Goal: Task Accomplishment & Management: Manage account settings

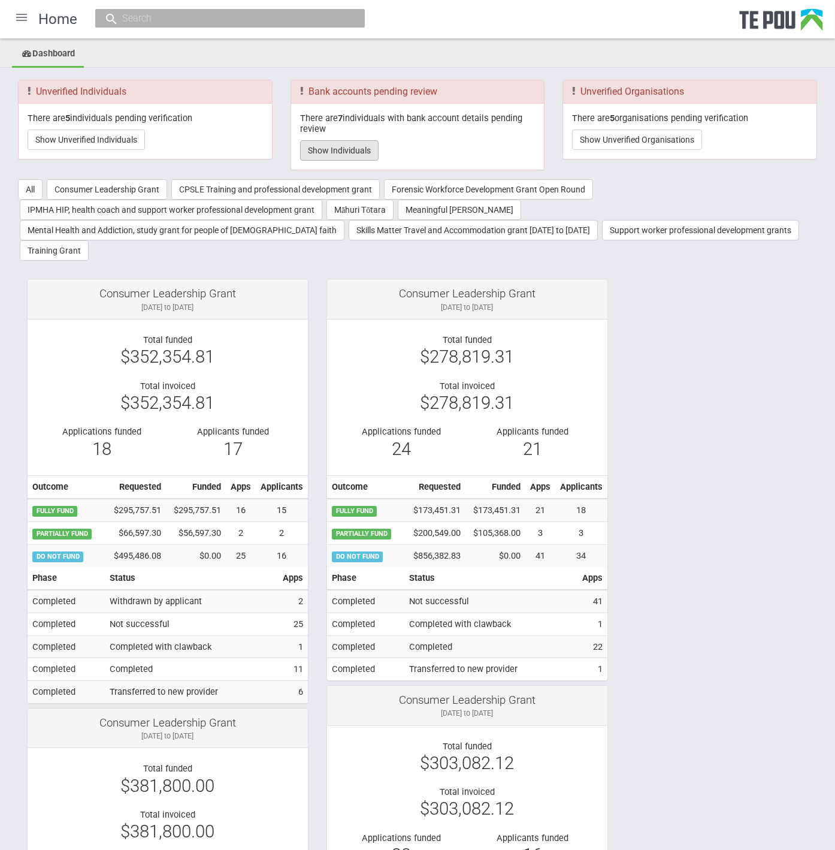
click at [346, 146] on button "Show Individuals" at bounding box center [339, 150] width 79 height 20
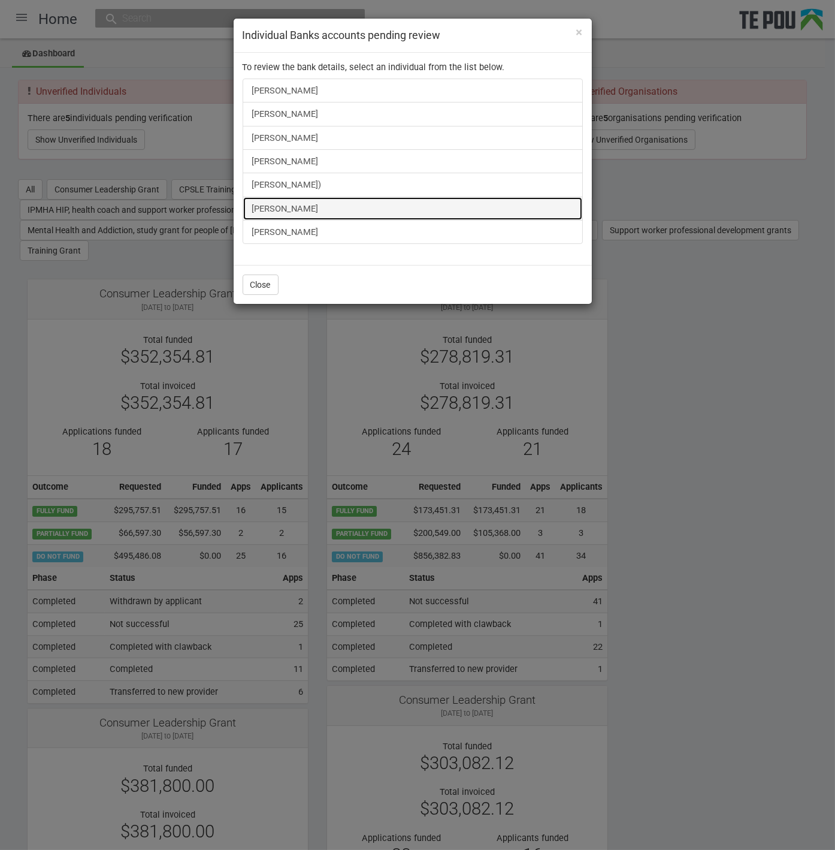
click at [294, 206] on link "[PERSON_NAME]" at bounding box center [413, 209] width 340 height 24
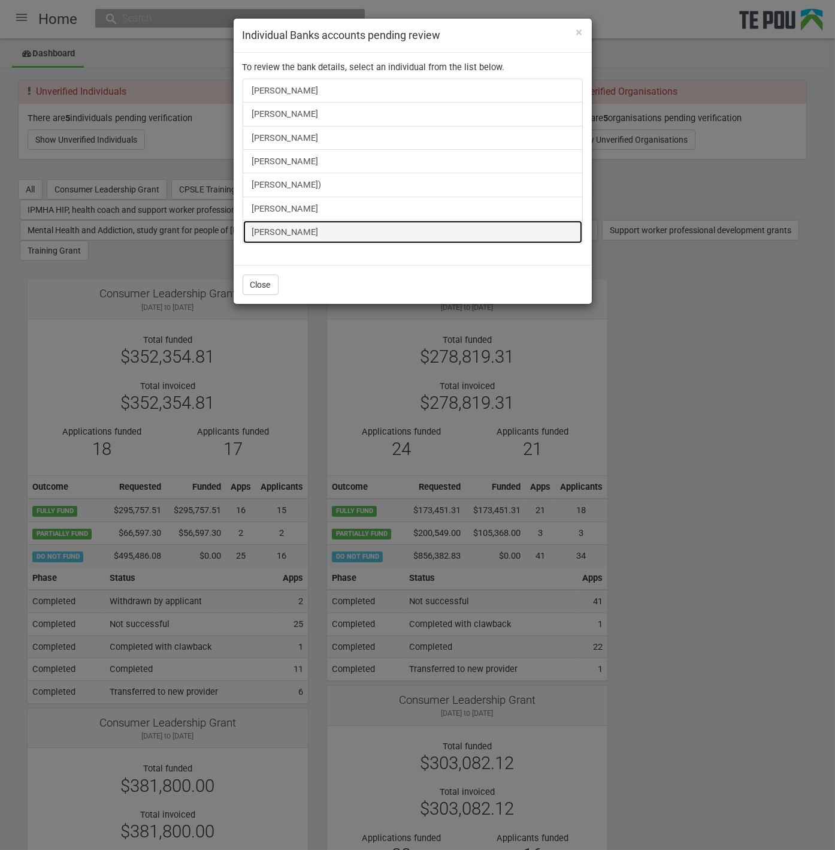
click at [280, 233] on link "[PERSON_NAME]" at bounding box center [413, 232] width 340 height 24
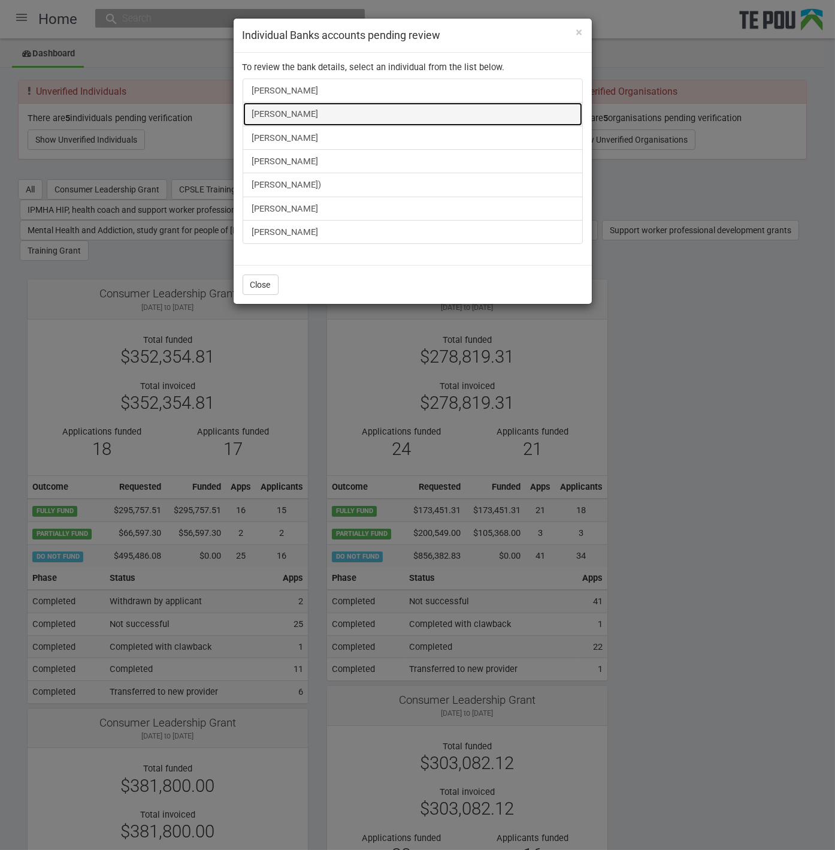
click at [315, 114] on link "[PERSON_NAME]" at bounding box center [413, 114] width 340 height 24
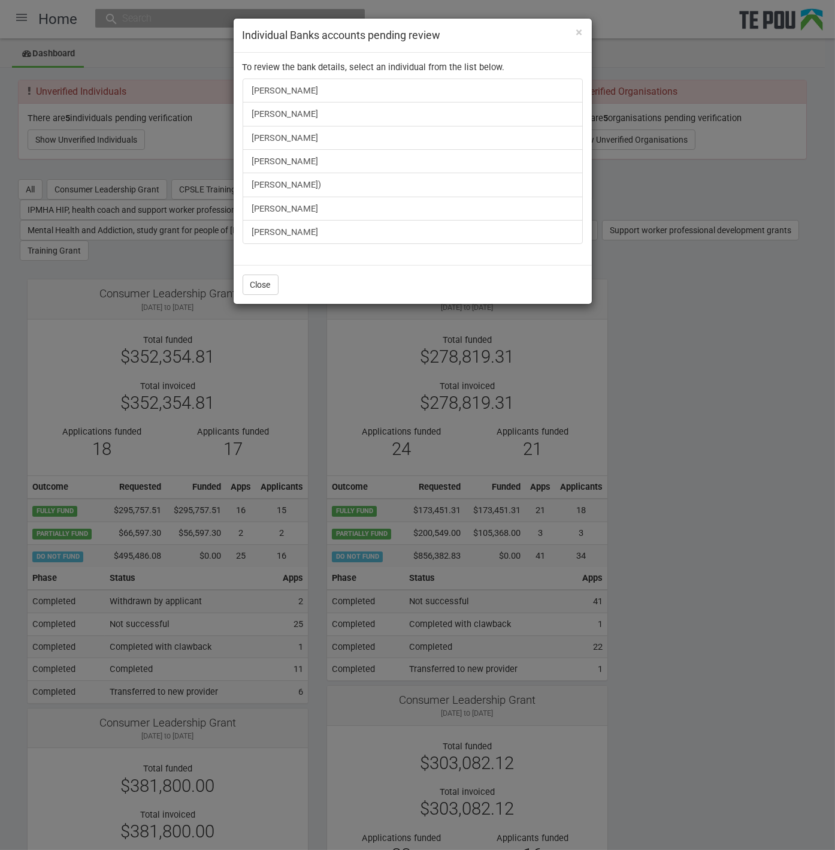
click at [639, 327] on div "× Individual Banks accounts pending review To review the bank details, select a…" at bounding box center [417, 425] width 835 height 850
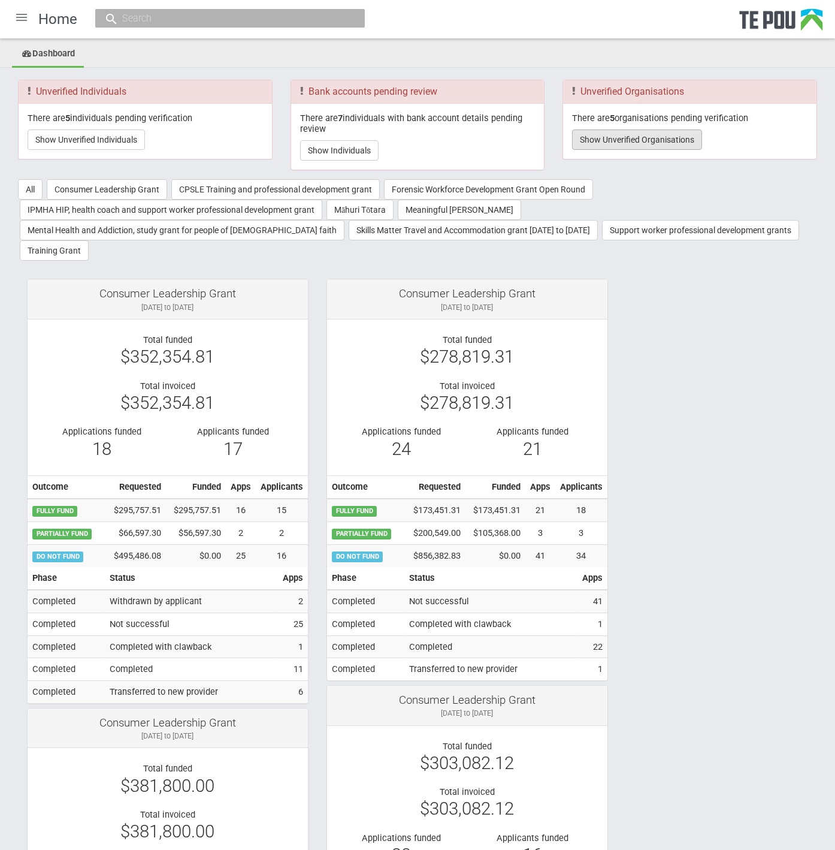
click at [635, 140] on button "Show Unverified Organisations" at bounding box center [637, 139] width 130 height 20
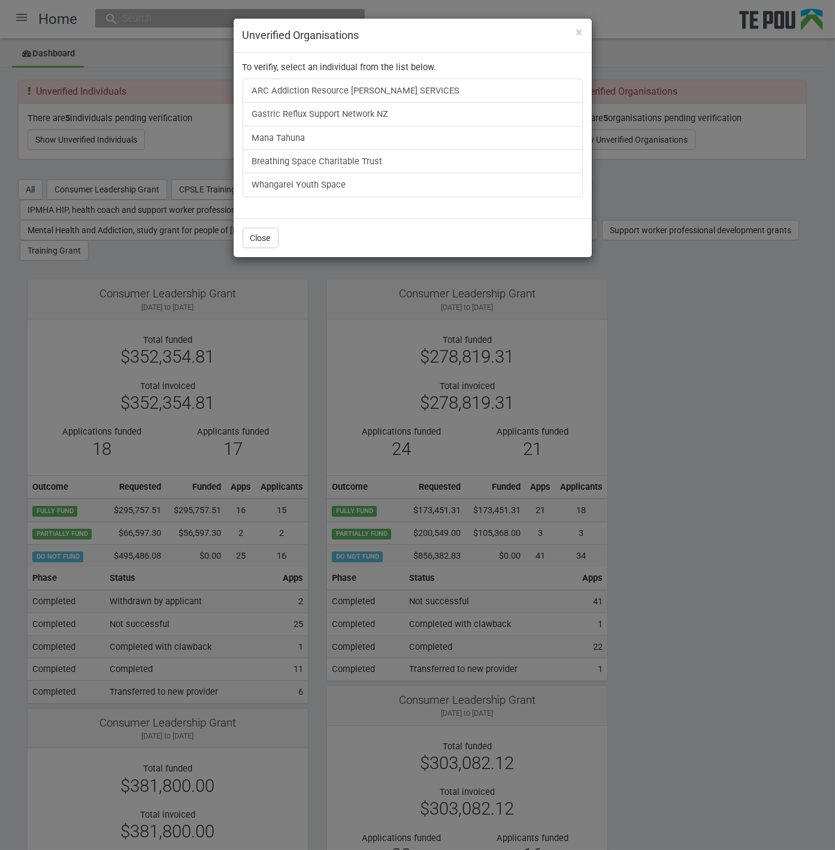
click at [716, 475] on div "× Unverified Organisations To verifiy, select an individual from the list below…" at bounding box center [417, 425] width 835 height 850
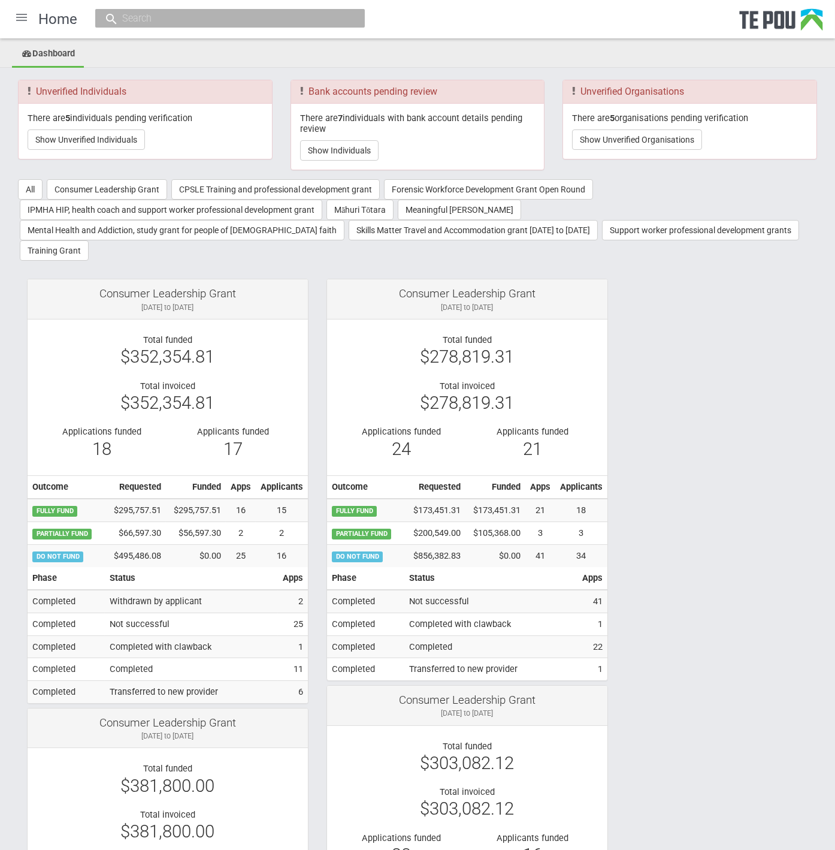
click at [115, 136] on button "Show Unverified Individuals" at bounding box center [86, 139] width 117 height 20
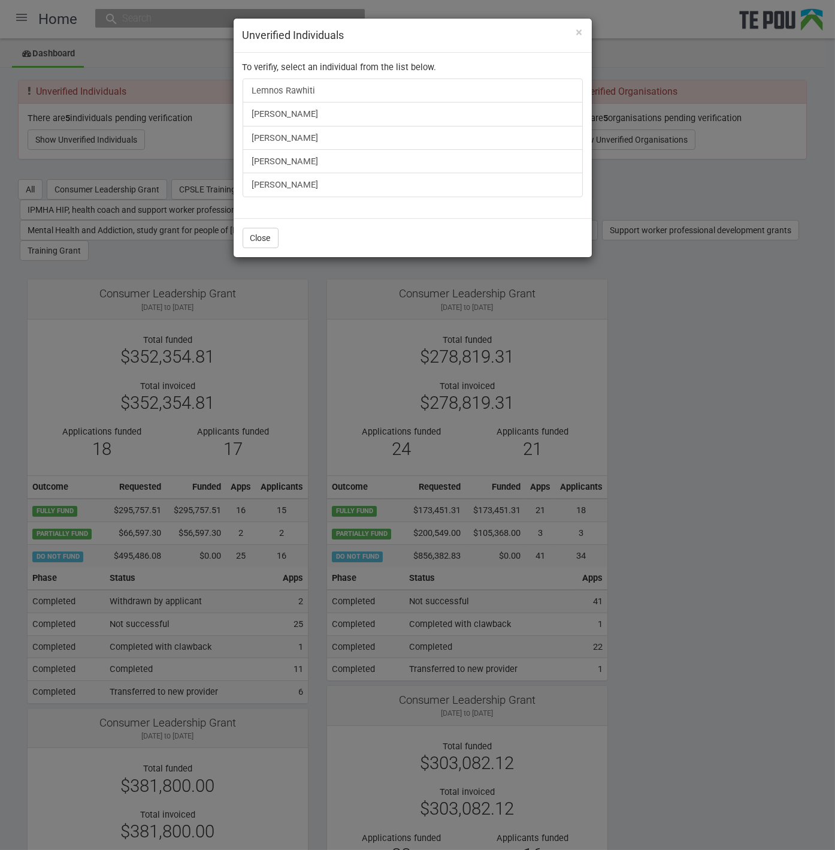
click at [765, 450] on div "× Unverified Individuals To verifiy, select an individual from the list below. …" at bounding box center [417, 425] width 835 height 850
